Goal: Check status: Check status

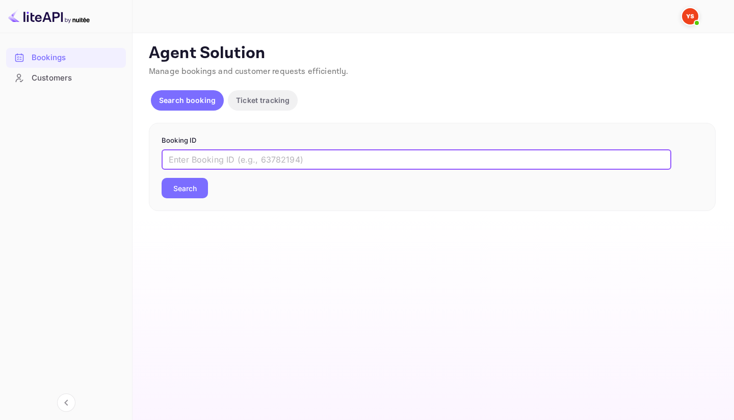
click at [297, 153] on input "text" at bounding box center [417, 159] width 510 height 20
paste input "9419007"
type input "9419007"
click at [169, 187] on button "Search" at bounding box center [185, 188] width 46 height 20
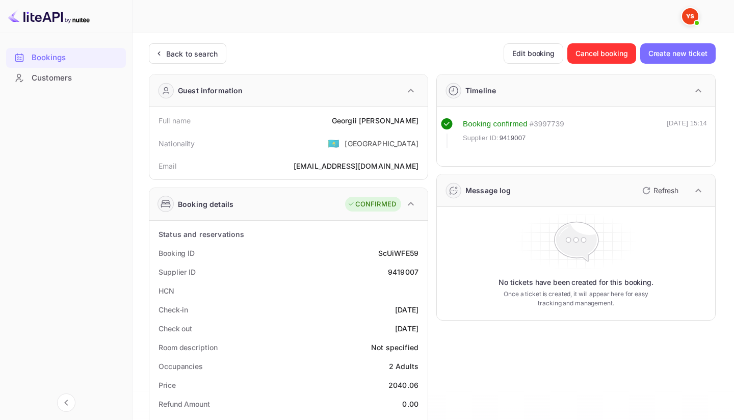
click at [396, 122] on div "[PERSON_NAME]" at bounding box center [375, 120] width 87 height 11
copy div "[PERSON_NAME]"
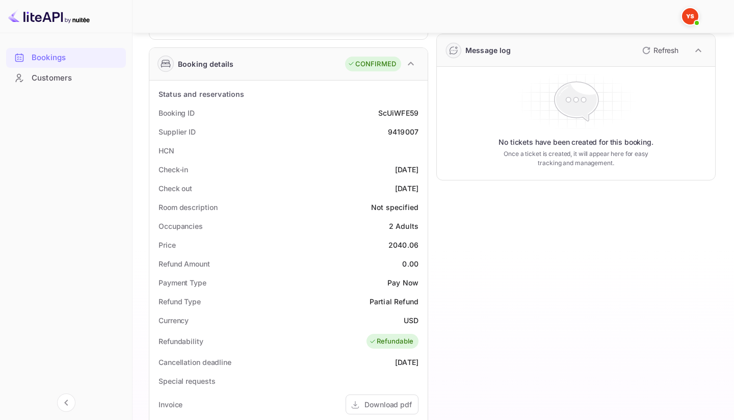
scroll to position [153, 0]
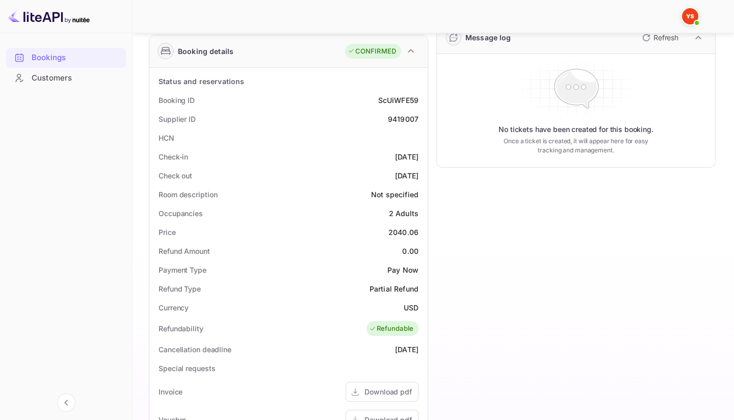
click at [413, 231] on div "2040.06" at bounding box center [404, 232] width 30 height 11
copy div "2040.06"
click at [410, 306] on div "USD" at bounding box center [411, 307] width 15 height 11
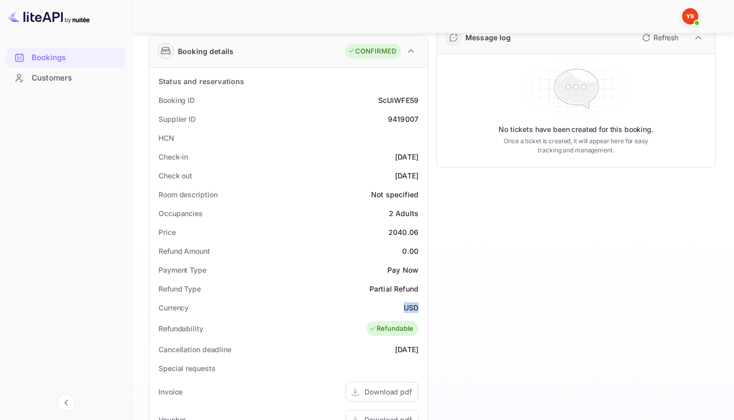
click at [410, 307] on div "USD" at bounding box center [411, 307] width 15 height 11
copy div "USD"
click at [514, 258] on div "Timeline Booking confirmed # 3997739 Supplier ID: 9419007 [DATE] 15:14 Message …" at bounding box center [572, 275] width 288 height 725
click at [395, 118] on div "9419007" at bounding box center [403, 119] width 31 height 11
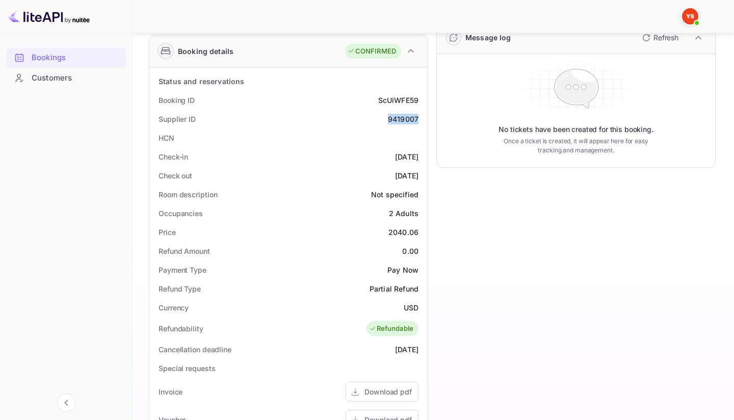
copy div "9419007"
